Goal: Information Seeking & Learning: Find specific fact

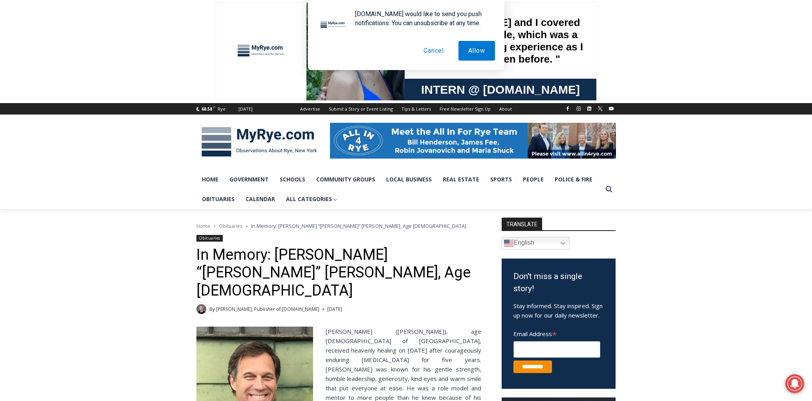
scroll to position [111, 0]
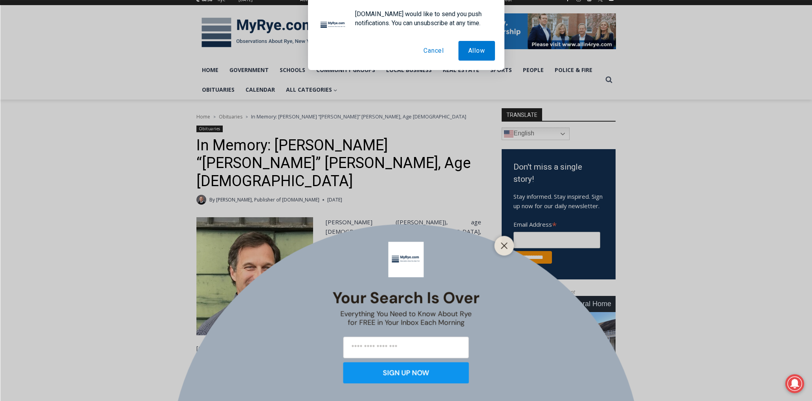
drag, startPoint x: 508, startPoint y: 237, endPoint x: 502, endPoint y: 239, distance: 5.7
click at [508, 237] on div at bounding box center [505, 245] width 20 height 20
click at [503, 243] on icon "Close" at bounding box center [504, 245] width 7 height 7
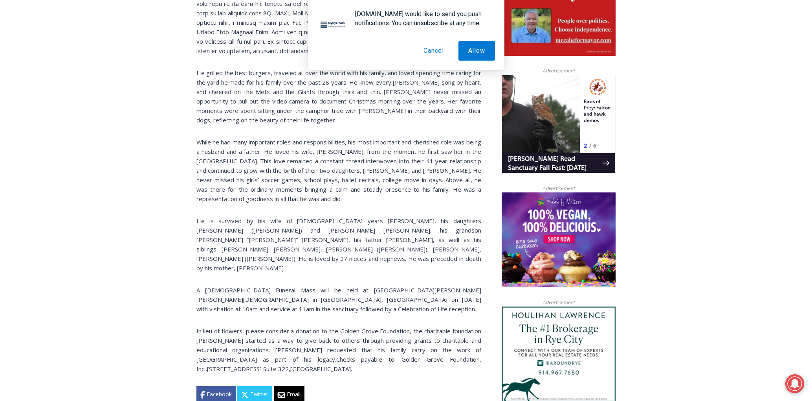
scroll to position [637, 0]
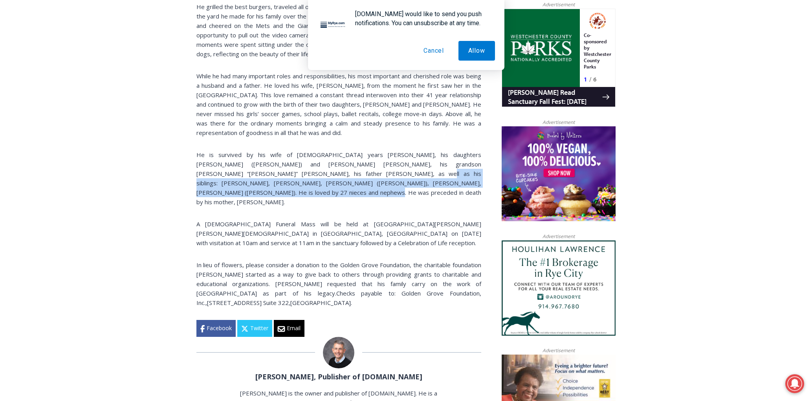
drag, startPoint x: 299, startPoint y: 151, endPoint x: 457, endPoint y: 155, distance: 158.4
click at [457, 155] on p "He is survived by his wife of [DEMOGRAPHIC_DATA] years [PERSON_NAME], his daugh…" at bounding box center [339, 178] width 285 height 57
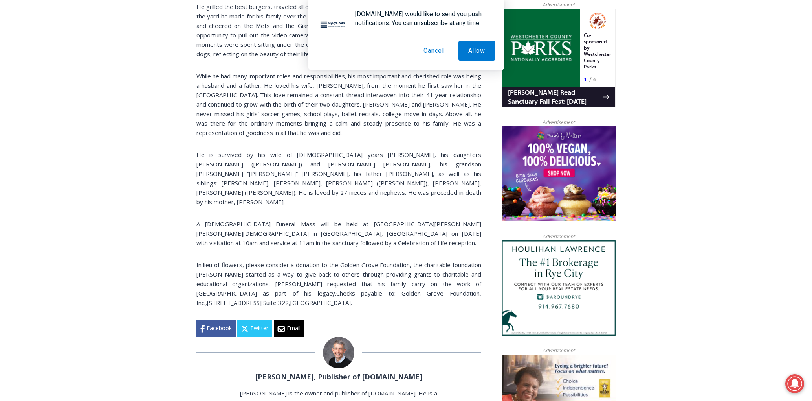
click at [456, 155] on p "He is survived by his wife of [DEMOGRAPHIC_DATA] years [PERSON_NAME], his daugh…" at bounding box center [339, 178] width 285 height 57
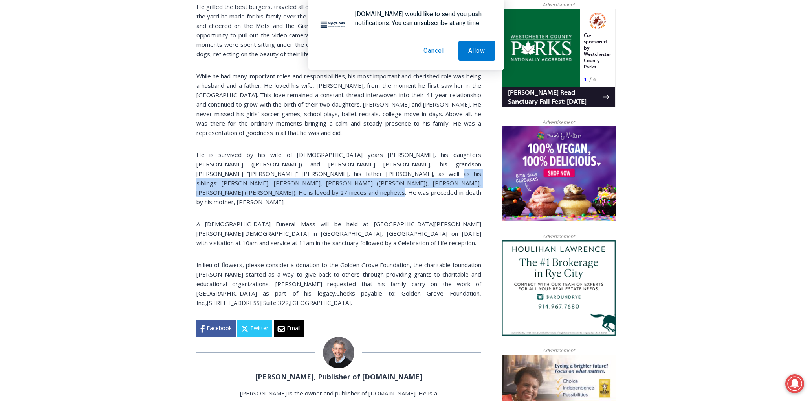
drag, startPoint x: 432, startPoint y: 157, endPoint x: 271, endPoint y: 152, distance: 160.8
click at [273, 151] on p "He is survived by his wife of [DEMOGRAPHIC_DATA] years [PERSON_NAME], his daugh…" at bounding box center [339, 178] width 285 height 57
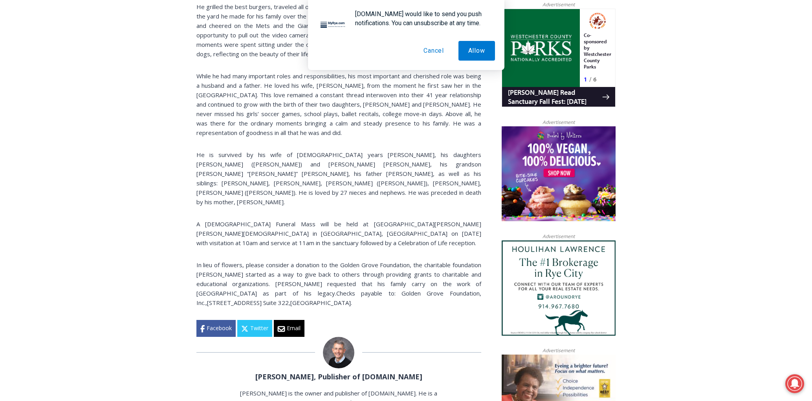
click at [270, 154] on span "He is survived by his wife of [DEMOGRAPHIC_DATA] years [PERSON_NAME], his daugh…" at bounding box center [339, 178] width 285 height 55
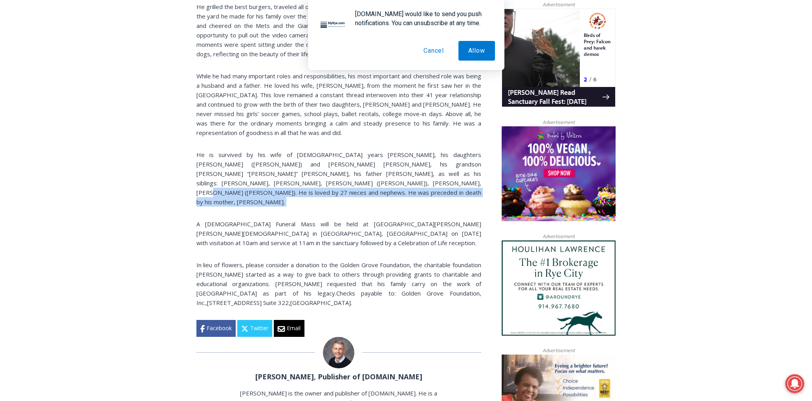
drag, startPoint x: 283, startPoint y: 159, endPoint x: 444, endPoint y: 165, distance: 160.5
click at [444, 165] on div "[PERSON_NAME] ([PERSON_NAME]), age [DEMOGRAPHIC_DATA] of [GEOGRAPHIC_DATA], rec…" at bounding box center [339, 13] width 285 height 645
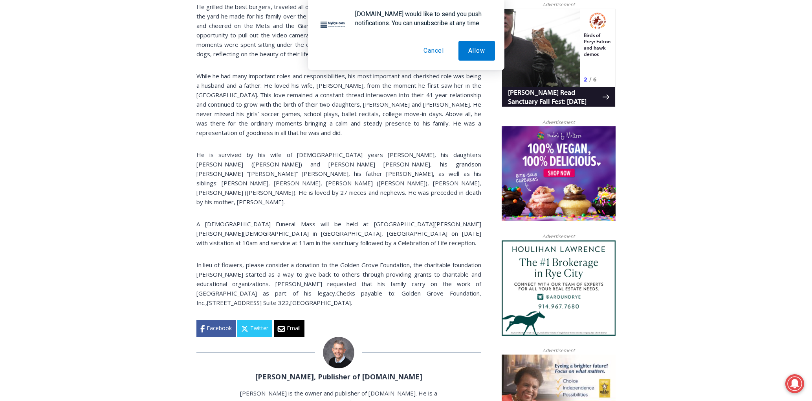
click at [445, 165] on div "[PERSON_NAME] ([PERSON_NAME]), age [DEMOGRAPHIC_DATA] of [GEOGRAPHIC_DATA], rec…" at bounding box center [339, 13] width 285 height 645
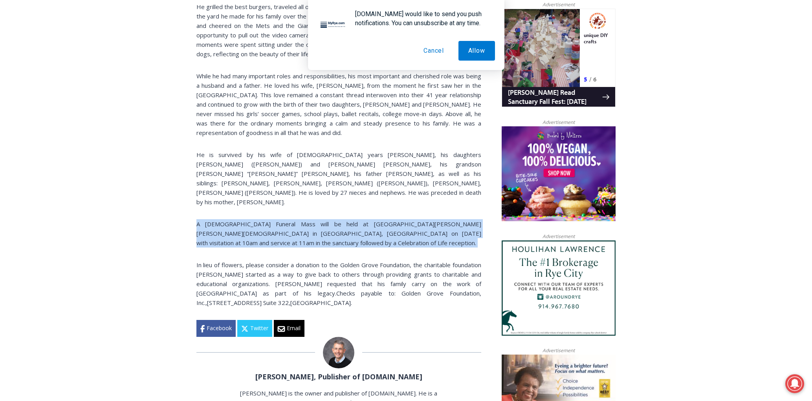
drag, startPoint x: 219, startPoint y: 174, endPoint x: 365, endPoint y: 205, distance: 149.2
click at [365, 206] on div "[PERSON_NAME] ([PERSON_NAME]), age [DEMOGRAPHIC_DATA] of [GEOGRAPHIC_DATA], rec…" at bounding box center [339, 13] width 285 height 645
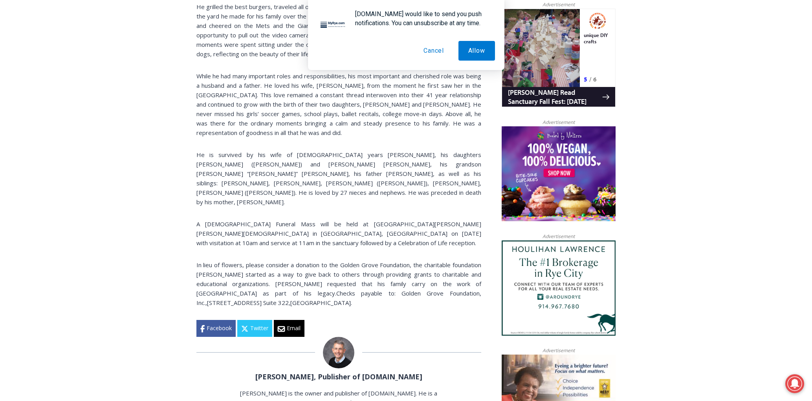
click at [365, 205] on div "[PERSON_NAME] ([PERSON_NAME]), age [DEMOGRAPHIC_DATA] of [GEOGRAPHIC_DATA], rec…" at bounding box center [339, 13] width 285 height 645
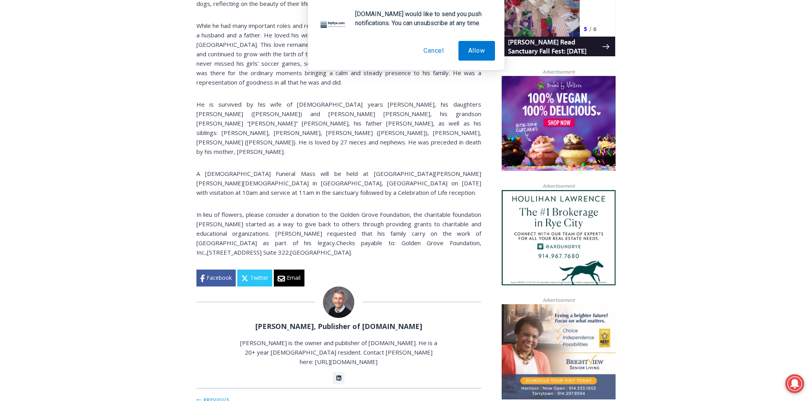
scroll to position [832, 0]
